Goal: Information Seeking & Learning: Learn about a topic

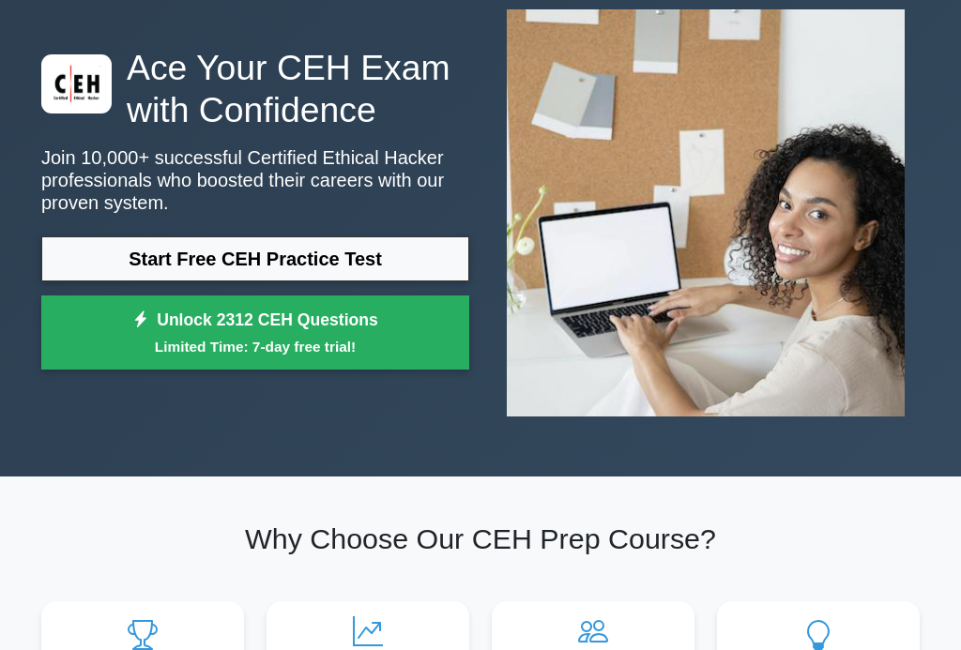
scroll to position [111, 0]
click at [416, 271] on link "Start Free CEH Practice Test" at bounding box center [255, 258] width 428 height 45
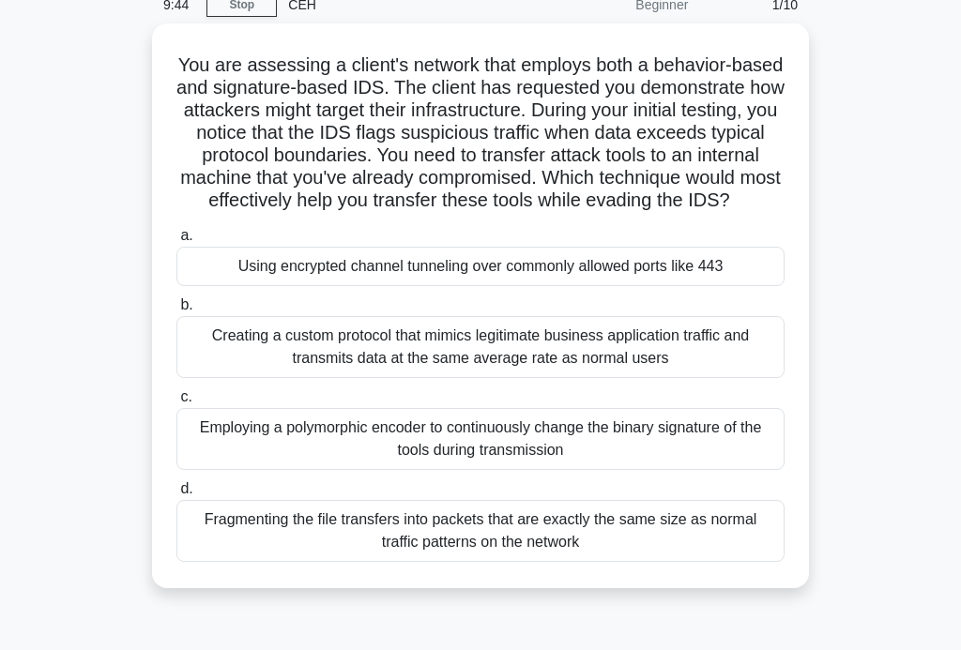
scroll to position [88, 0]
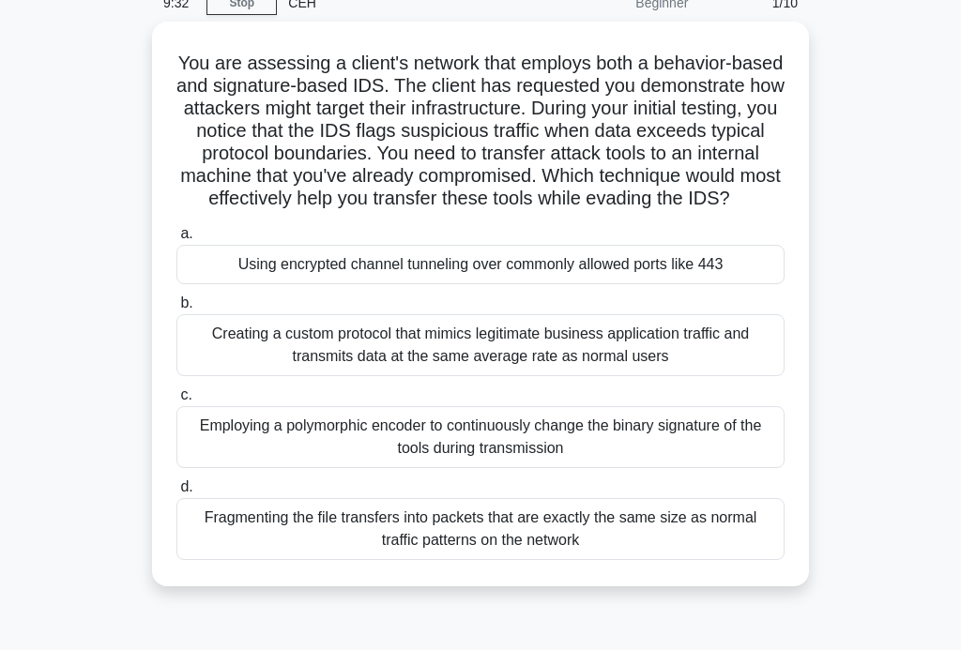
click at [680, 369] on div "Creating a custom protocol that mimics legitimate business application traffic …" at bounding box center [480, 345] width 608 height 62
click at [176, 310] on input "b. Creating a custom protocol that mimics legitimate business application traff…" at bounding box center [176, 303] width 0 height 12
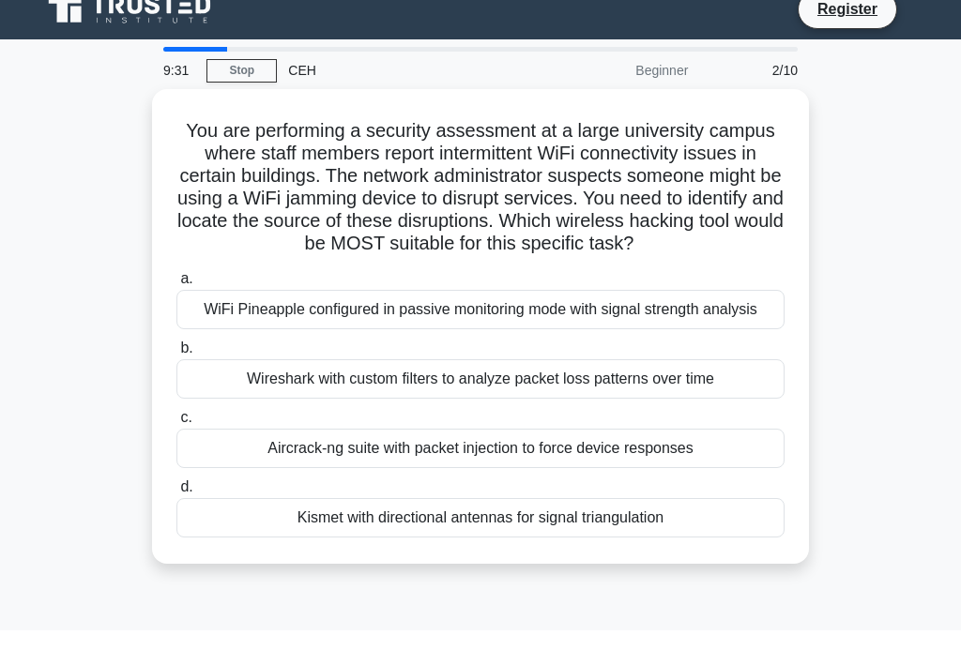
scroll to position [23, 0]
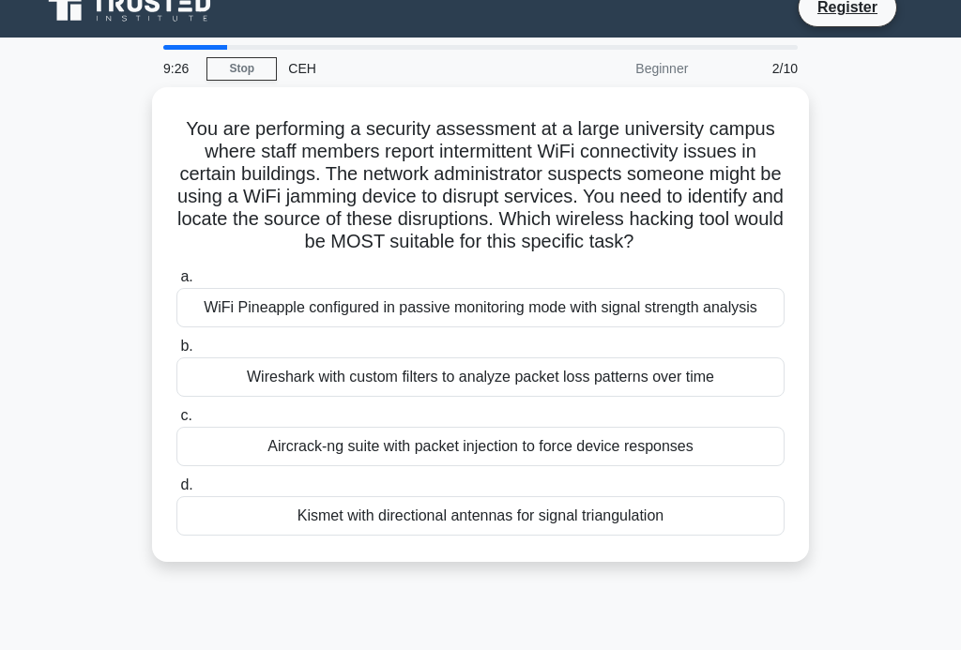
click at [675, 327] on div "WiFi Pineapple configured in passive monitoring mode with signal strength analy…" at bounding box center [480, 307] width 608 height 39
click at [176, 283] on input "a. WiFi Pineapple configured in passive monitoring mode with signal strength an…" at bounding box center [176, 277] width 0 height 12
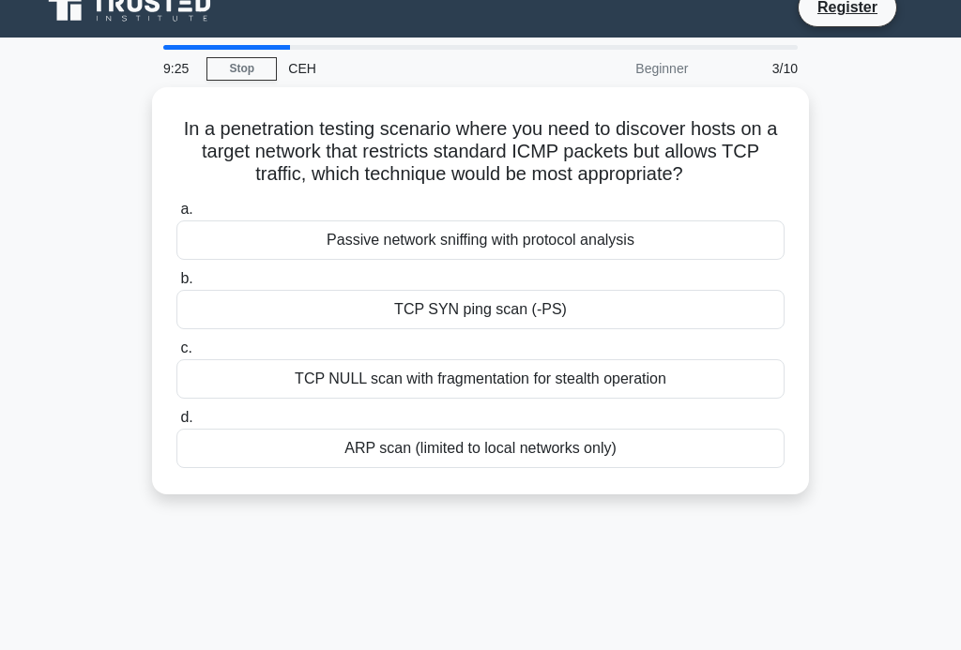
click at [659, 329] on div "TCP SYN ping scan (-PS)" at bounding box center [480, 309] width 608 height 39
click at [176, 285] on input "b. TCP SYN ping scan (-PS)" at bounding box center [176, 279] width 0 height 12
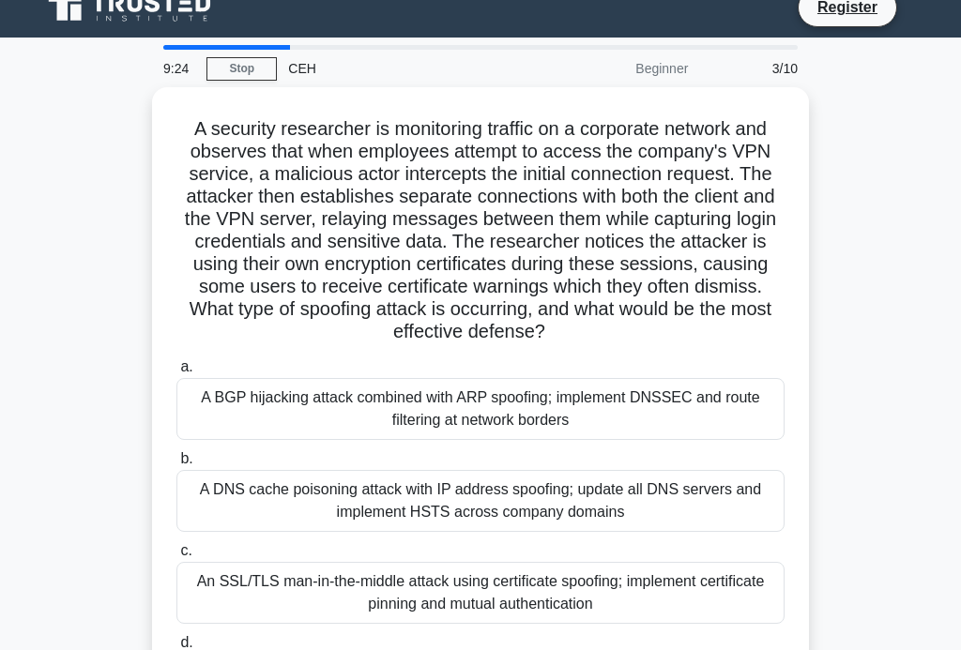
click at [716, 308] on h5 "A security researcher is monitoring traffic on a corporate network and observes…" at bounding box center [480, 230] width 612 height 227
click at [662, 427] on div "A BGP hijacking attack combined with ARP spoofing; implement DNSSEC and route f…" at bounding box center [480, 409] width 608 height 62
click at [176, 373] on input "a. A BGP hijacking attack combined with ARP spoofing; implement DNSSEC and rout…" at bounding box center [176, 367] width 0 height 12
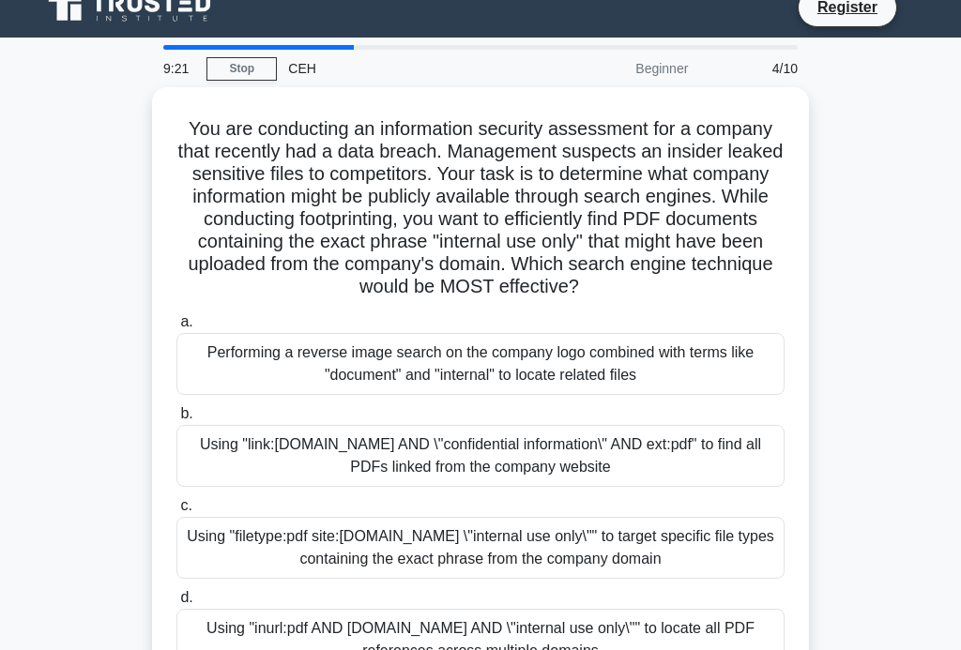
click at [669, 482] on div "Using "link:company.com AND \"confidential information\" AND ext:pdf" to find a…" at bounding box center [480, 456] width 608 height 62
click at [176, 420] on input "b. Using "link:company.com AND \"confidential information\" AND ext:pdf" to fin…" at bounding box center [176, 414] width 0 height 12
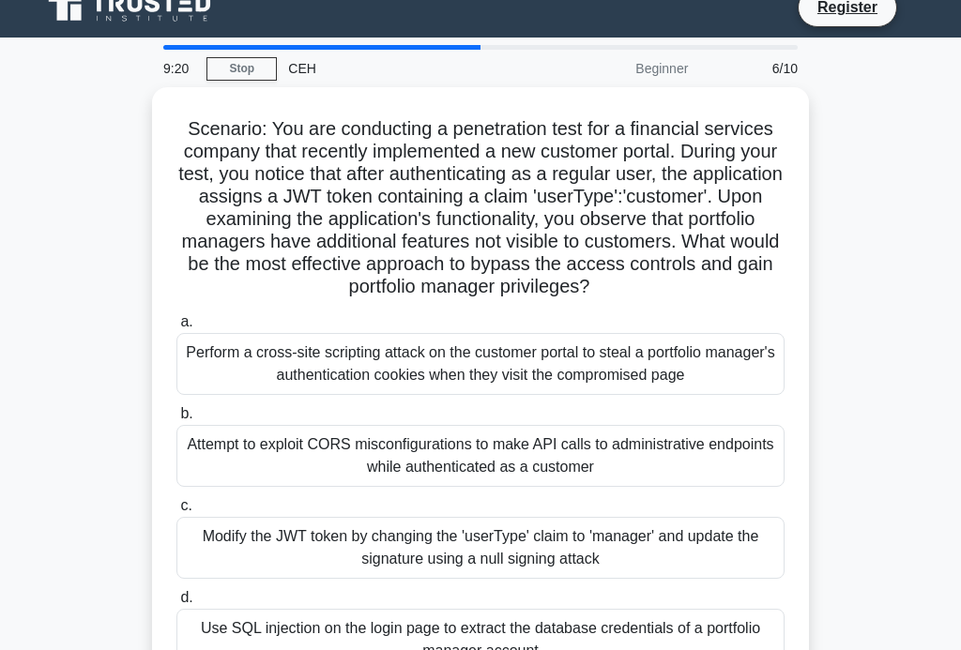
click at [653, 540] on label "c. Modify the JWT token by changing the 'userType' claim to 'manager' and updat…" at bounding box center [480, 536] width 608 height 84
click at [176, 512] on input "c. Modify the JWT token by changing the 'userType' claim to 'manager' and updat…" at bounding box center [176, 506] width 0 height 12
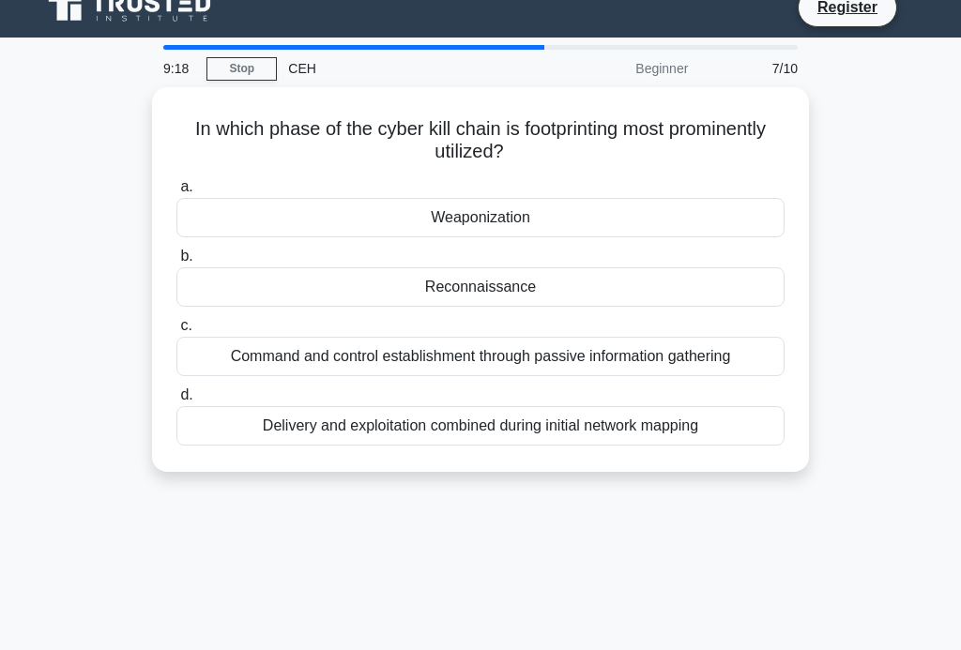
click at [681, 354] on div "Command and control establishment through passive information gathering" at bounding box center [480, 356] width 608 height 39
click at [176, 332] on input "c. Command and control establishment through passive information gathering" at bounding box center [176, 326] width 0 height 12
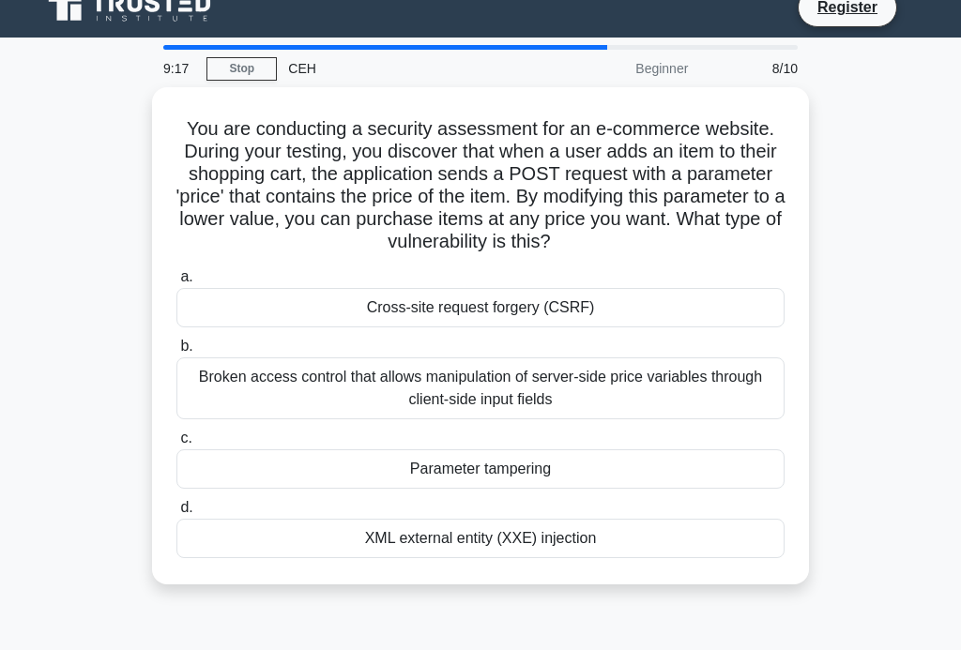
click at [721, 314] on div "Cross-site request forgery (CSRF)" at bounding box center [480, 307] width 608 height 39
click at [176, 283] on input "a. Cross-site request forgery (CSRF)" at bounding box center [176, 277] width 0 height 12
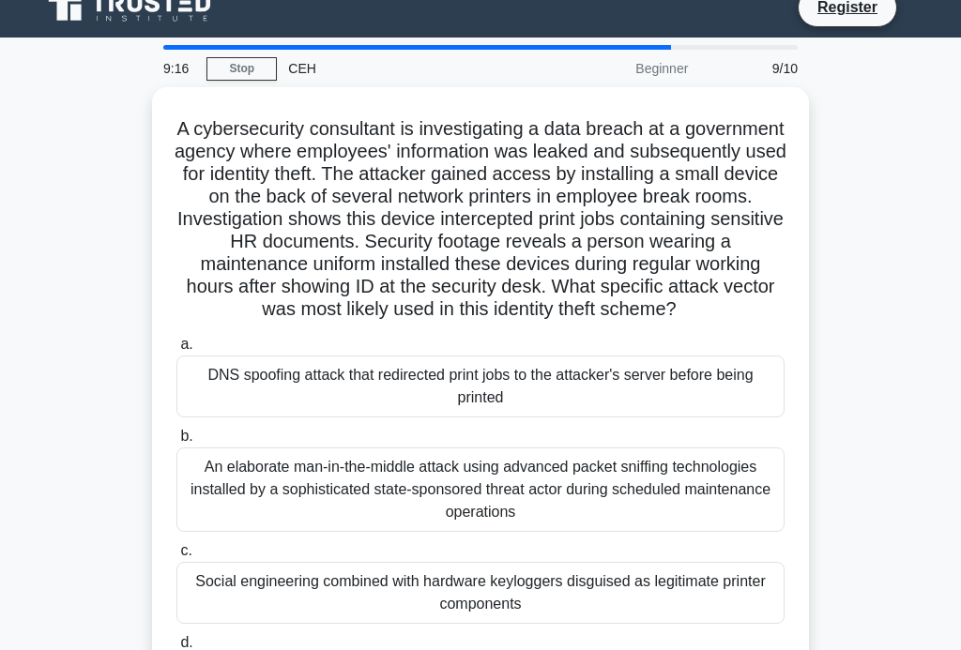
click at [646, 510] on div "An elaborate man-in-the-middle attack using advanced packet sniffing technologi…" at bounding box center [480, 489] width 608 height 84
click at [176, 443] on input "b. An elaborate man-in-the-middle attack using advanced packet sniffing technol…" at bounding box center [176, 437] width 0 height 12
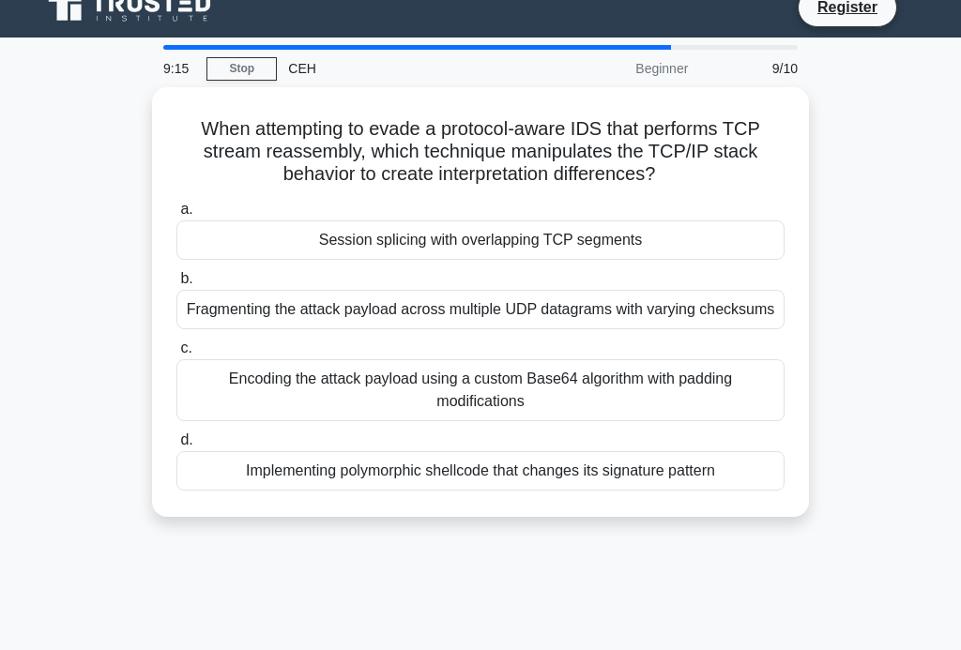
click at [646, 417] on div "Encoding the attack payload using a custom Base64 algorithm with padding modifi…" at bounding box center [480, 390] width 608 height 62
click at [176, 355] on input "c. Encoding the attack payload using a custom Base64 algorithm with padding mod…" at bounding box center [176, 348] width 0 height 12
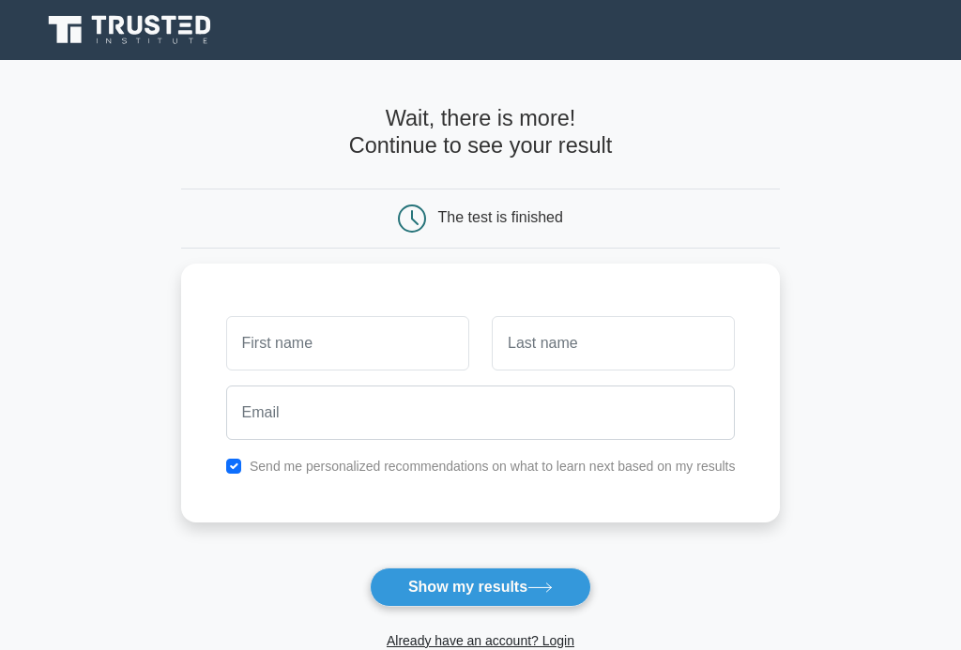
click at [396, 327] on input "text" at bounding box center [347, 343] width 243 height 54
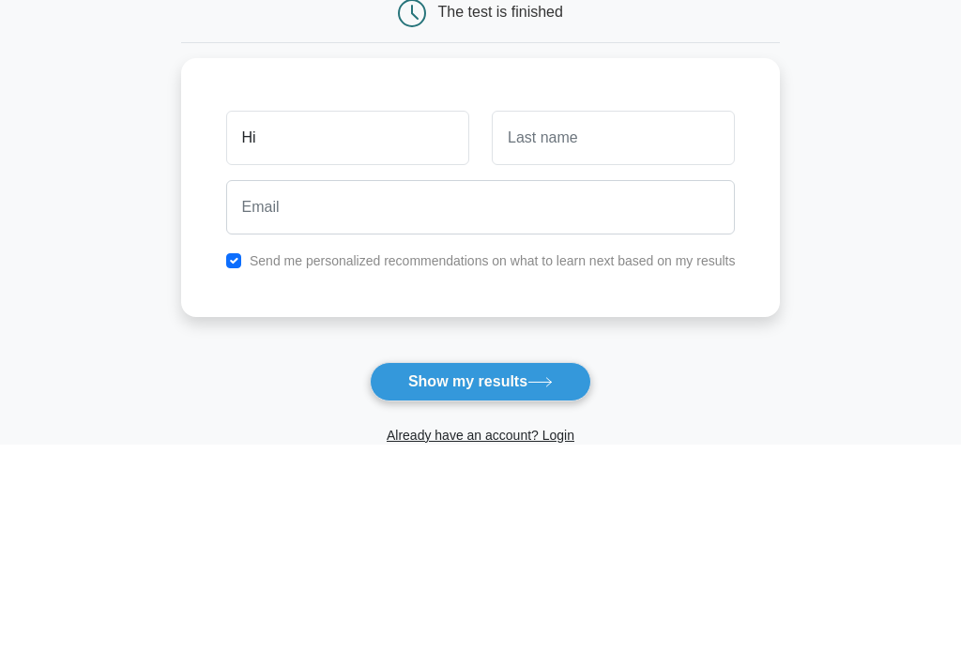
type input "Hi"
click at [690, 316] on input "text" at bounding box center [613, 343] width 243 height 54
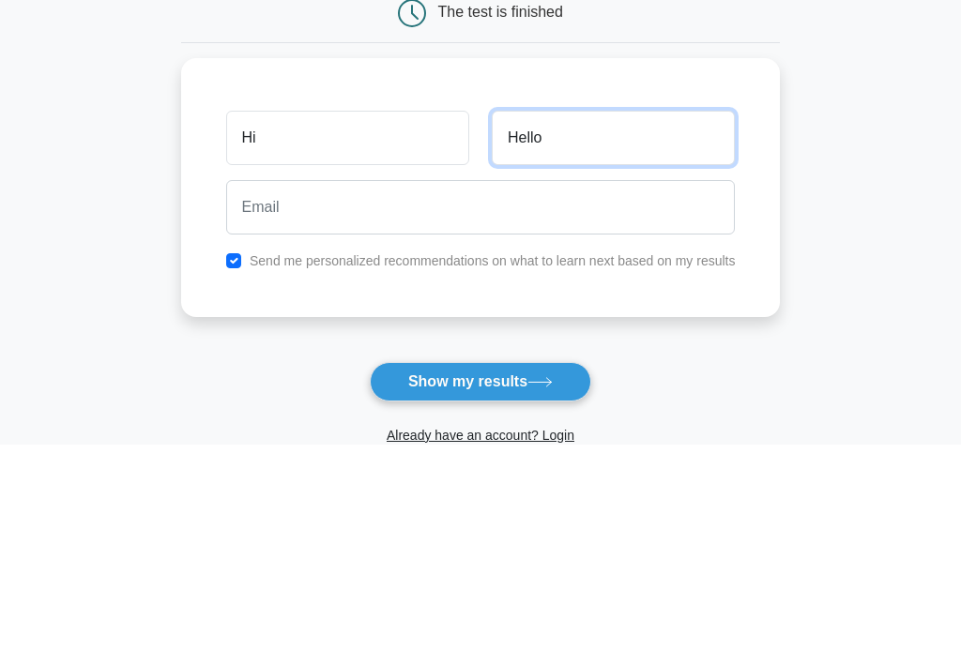
type input "Hello"
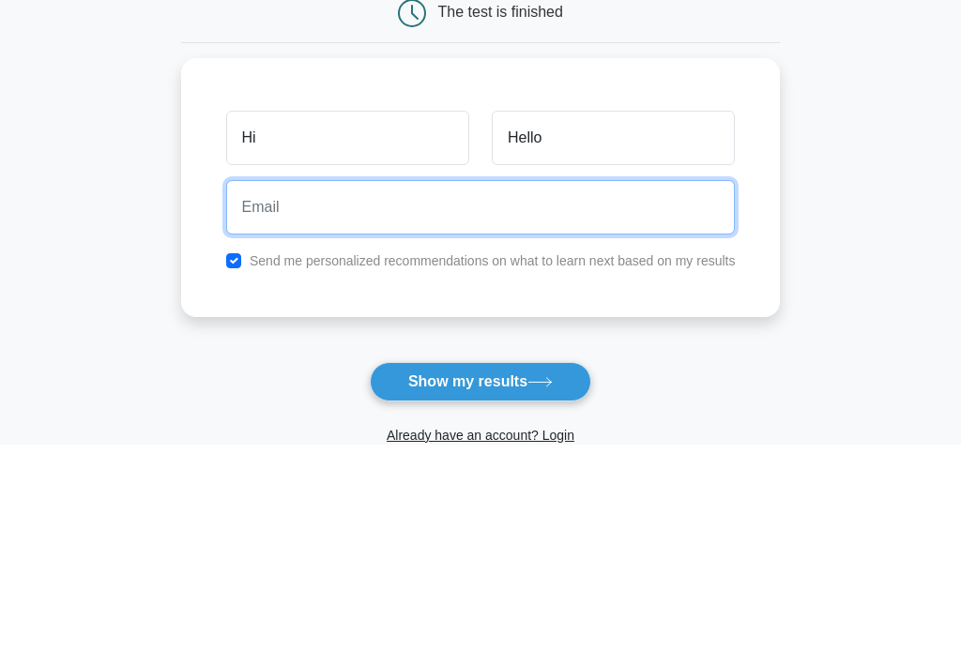
click at [623, 386] on input "email" at bounding box center [480, 413] width 509 height 54
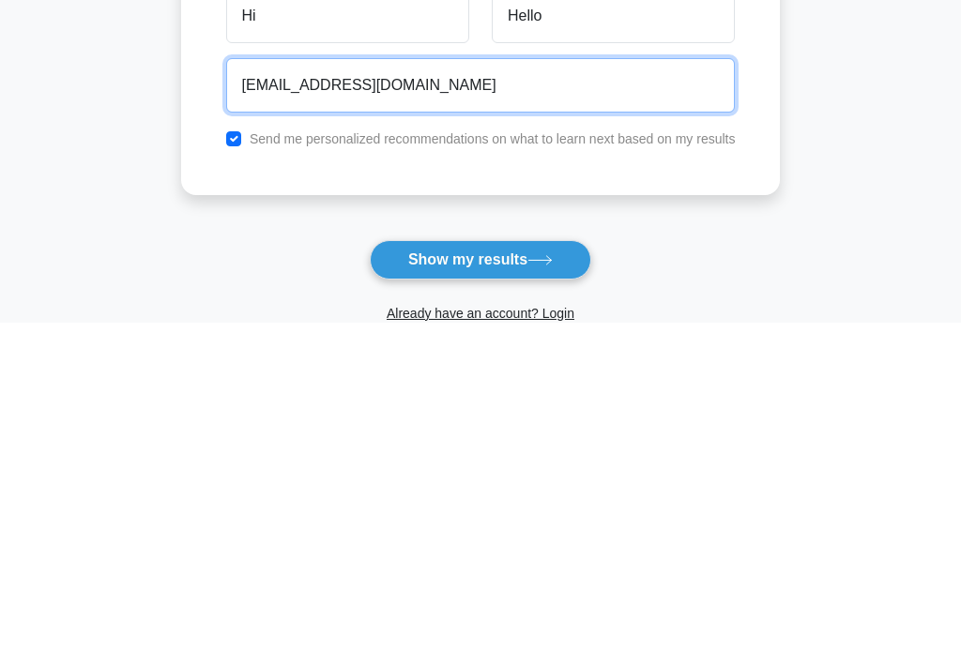
type input "[EMAIL_ADDRESS][DOMAIN_NAME]"
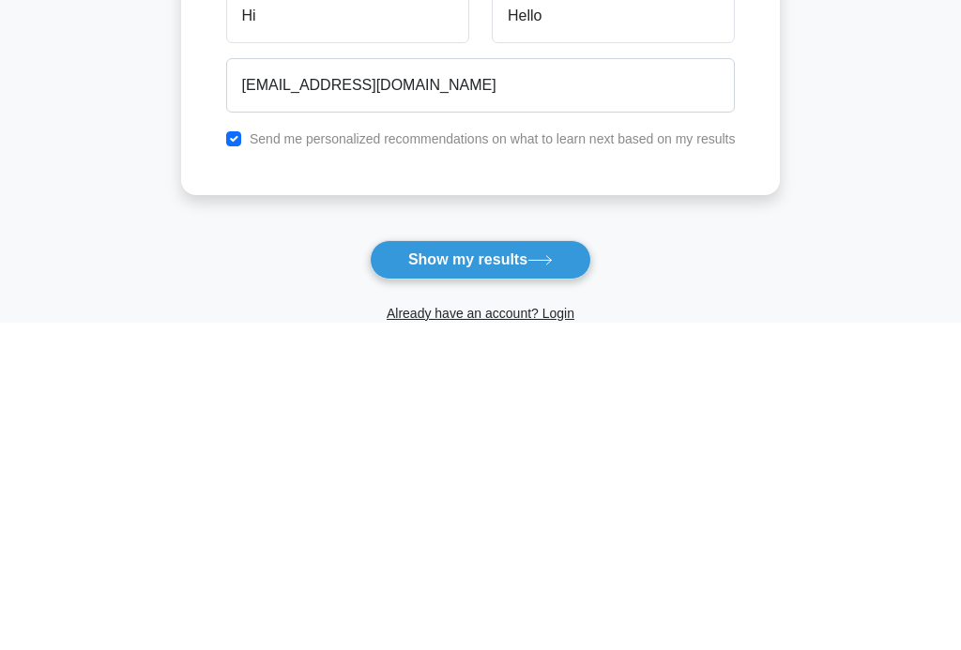
click at [517, 568] on button "Show my results" at bounding box center [480, 587] width 221 height 39
